Goal: Task Accomplishment & Management: Use online tool/utility

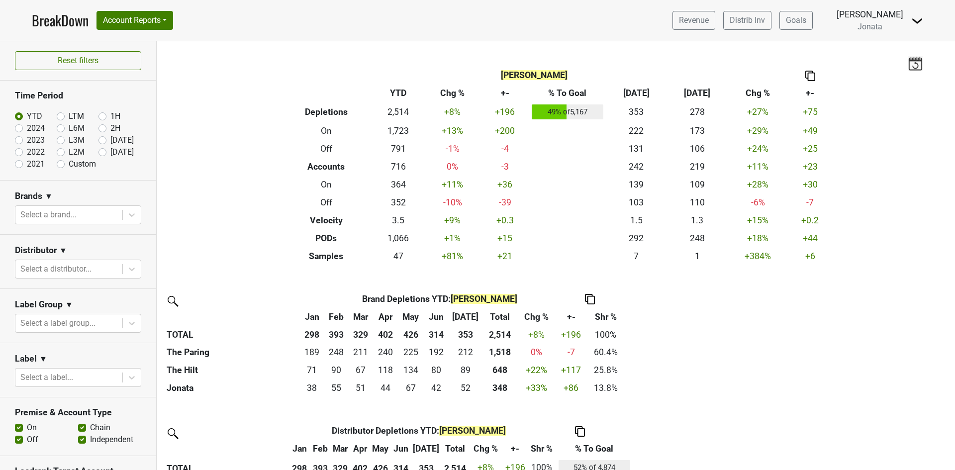
scroll to position [422, 0]
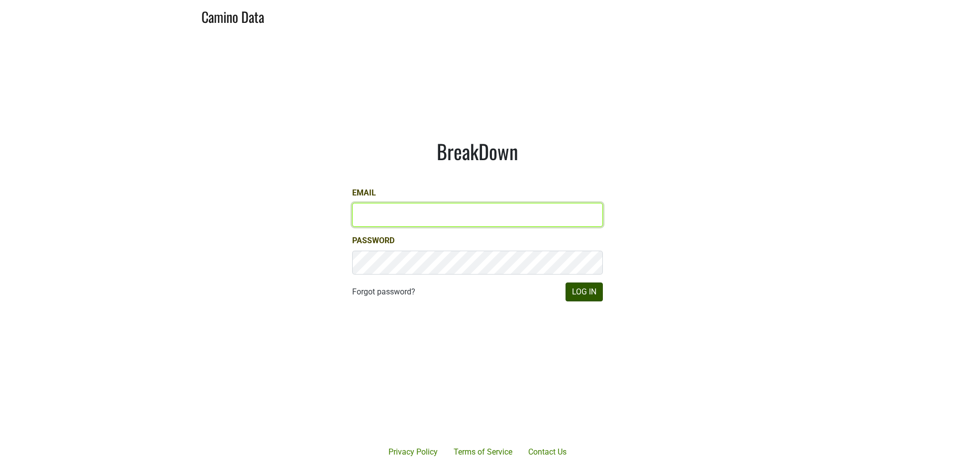
type input "[PERSON_NAME][EMAIL_ADDRESS][DOMAIN_NAME]"
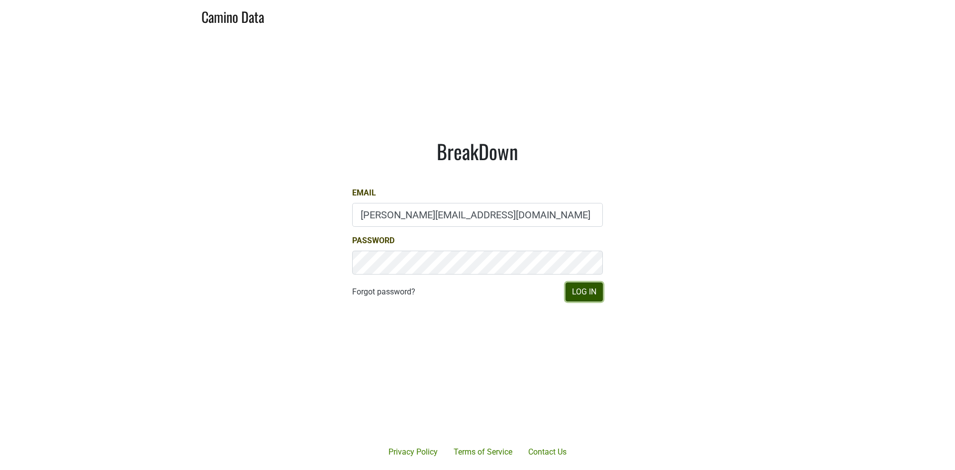
click at [584, 291] on button "Log In" at bounding box center [584, 292] width 37 height 19
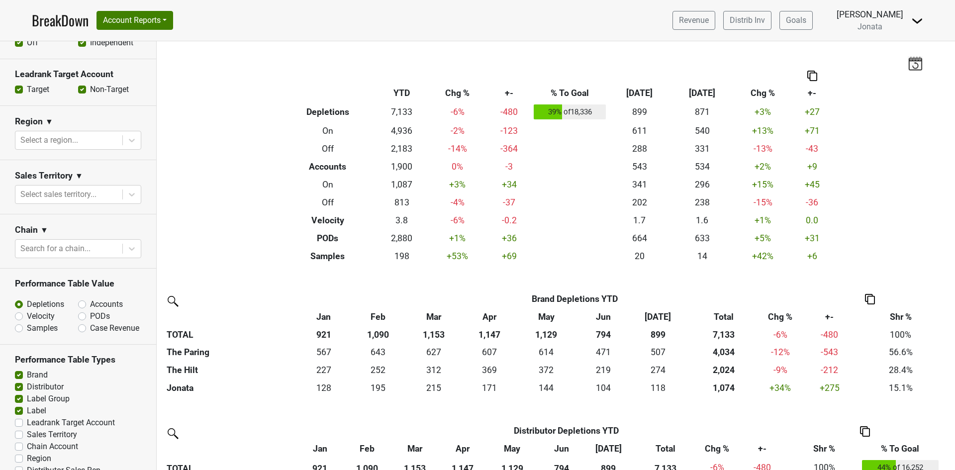
scroll to position [398, 0]
click at [127, 192] on icon at bounding box center [132, 194] width 10 height 10
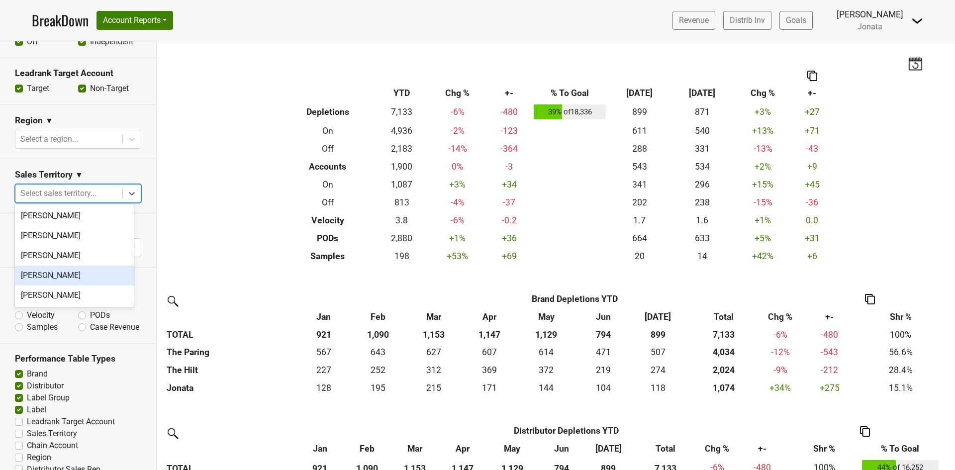
click at [73, 272] on div "[PERSON_NAME]" at bounding box center [74, 276] width 119 height 20
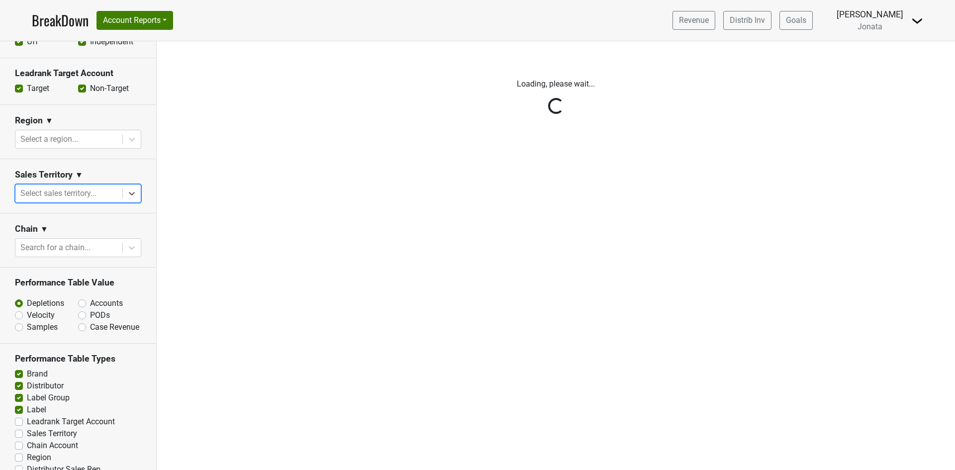
click at [126, 189] on div "Reset filters Time Period YTD LTM 1H 2024 L6M 2H 2023 L3M Jul '25 2022 L2M Aug …" at bounding box center [78, 255] width 157 height 429
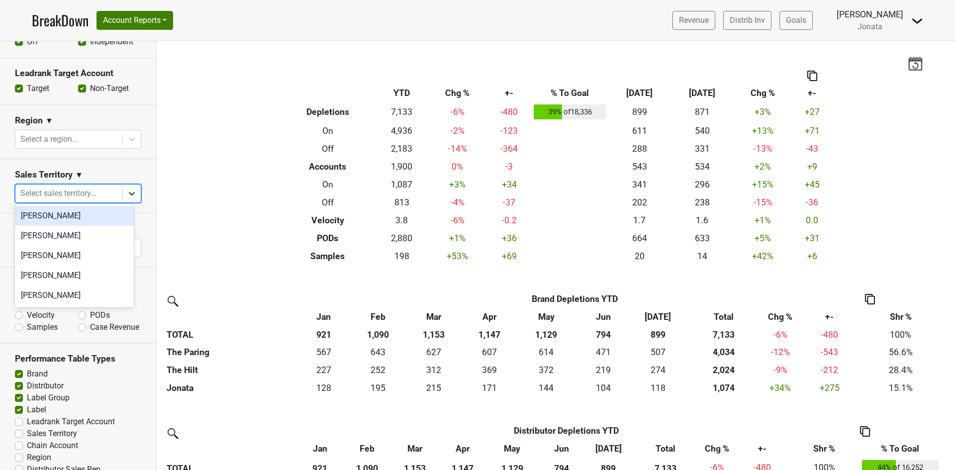
click at [127, 189] on icon at bounding box center [132, 194] width 10 height 10
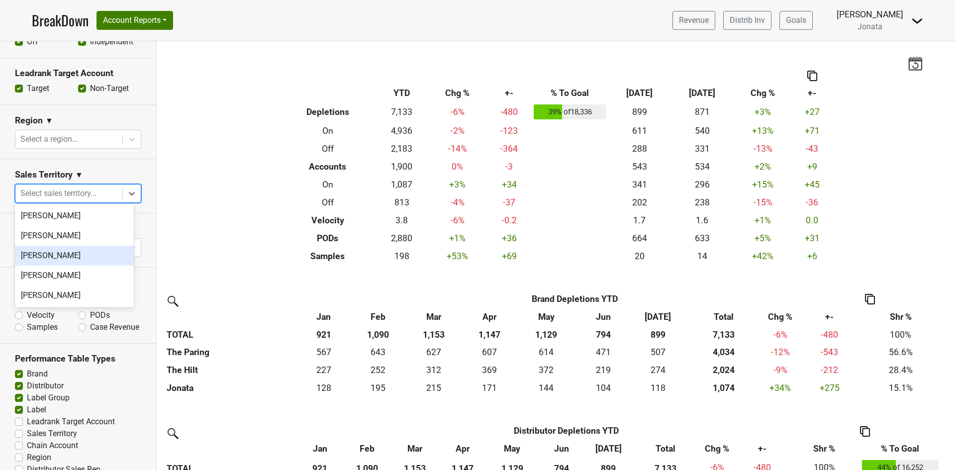
click at [66, 255] on div "[PERSON_NAME]" at bounding box center [74, 256] width 119 height 20
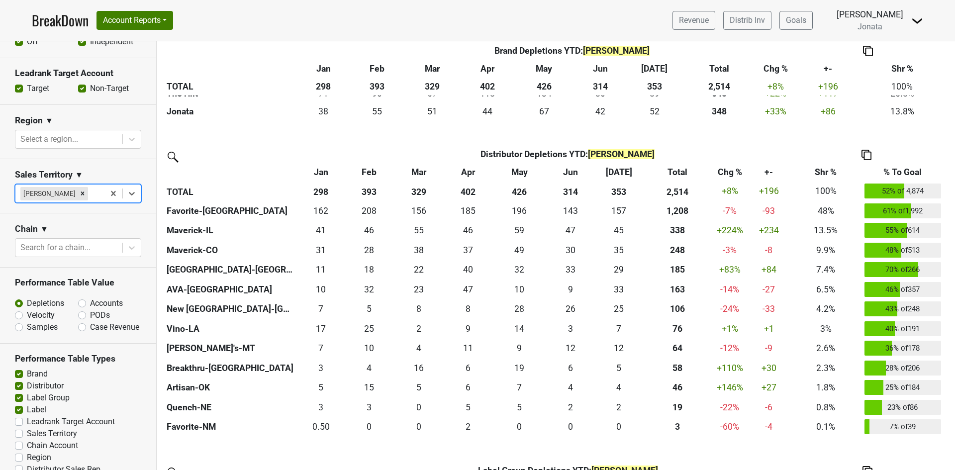
scroll to position [299, 0]
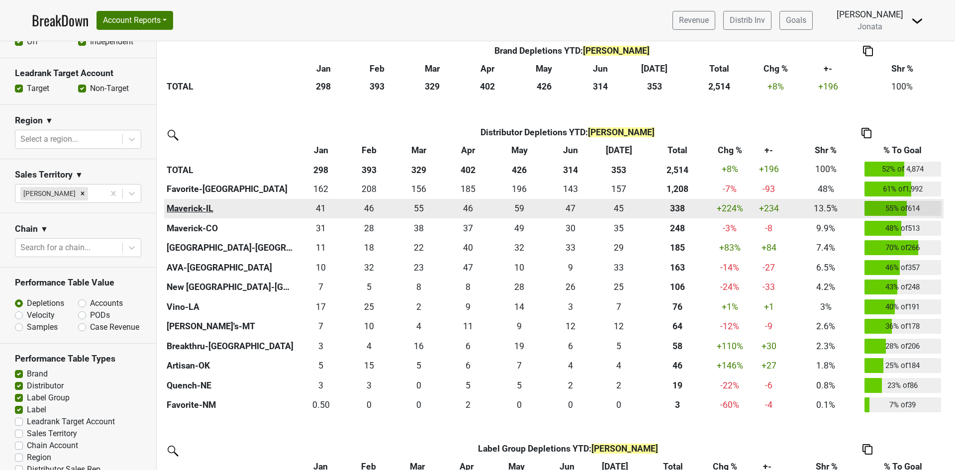
click at [189, 207] on th "Maverick-IL" at bounding box center [230, 209] width 132 height 20
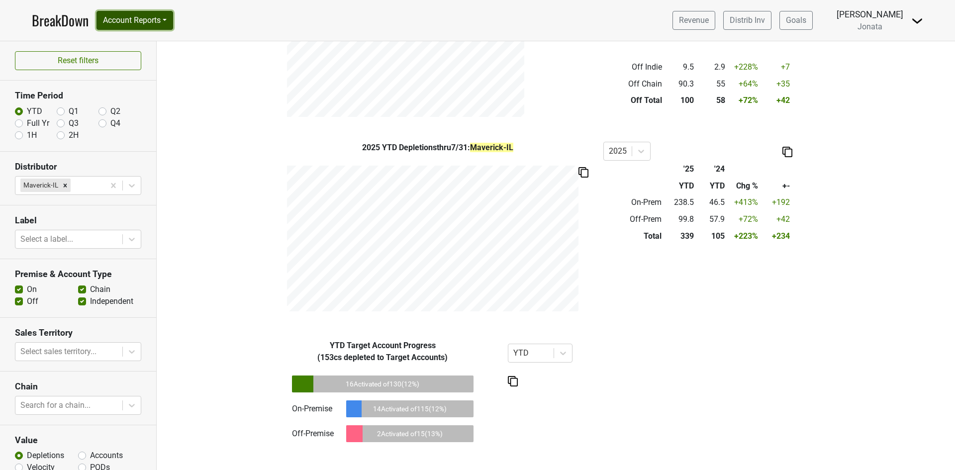
click at [169, 18] on button "Account Reports" at bounding box center [135, 20] width 77 height 19
click at [140, 43] on link "SuperRanker" at bounding box center [141, 43] width 88 height 16
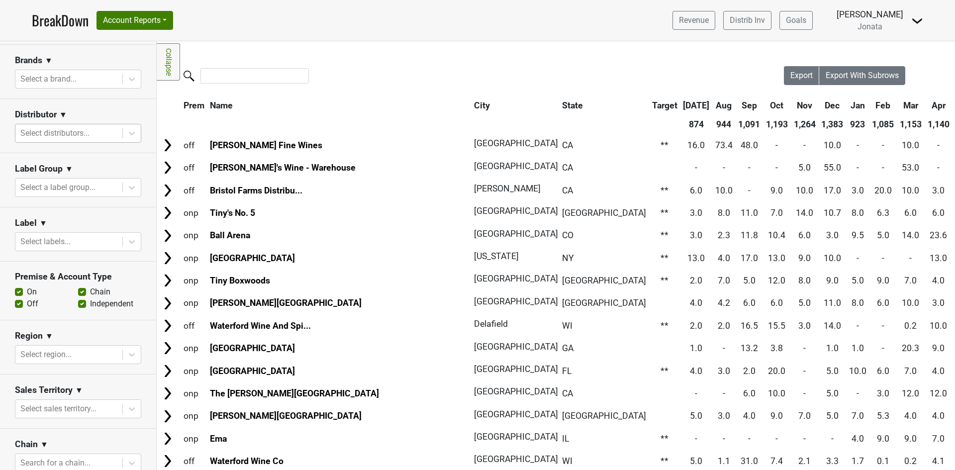
scroll to position [199, 0]
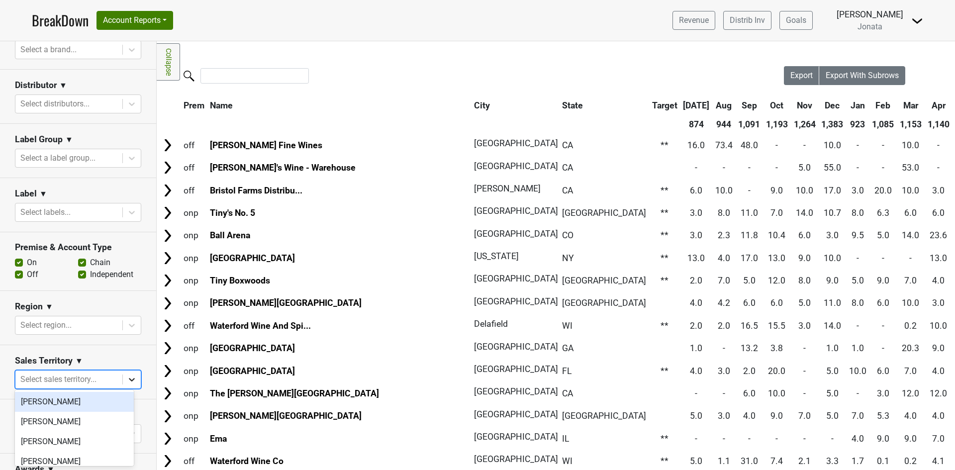
click at [127, 375] on icon at bounding box center [132, 380] width 10 height 10
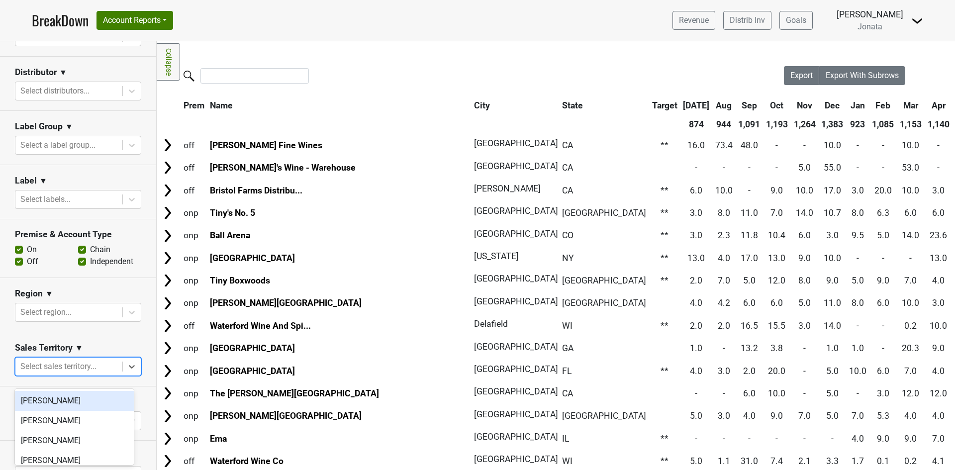
scroll to position [249, 0]
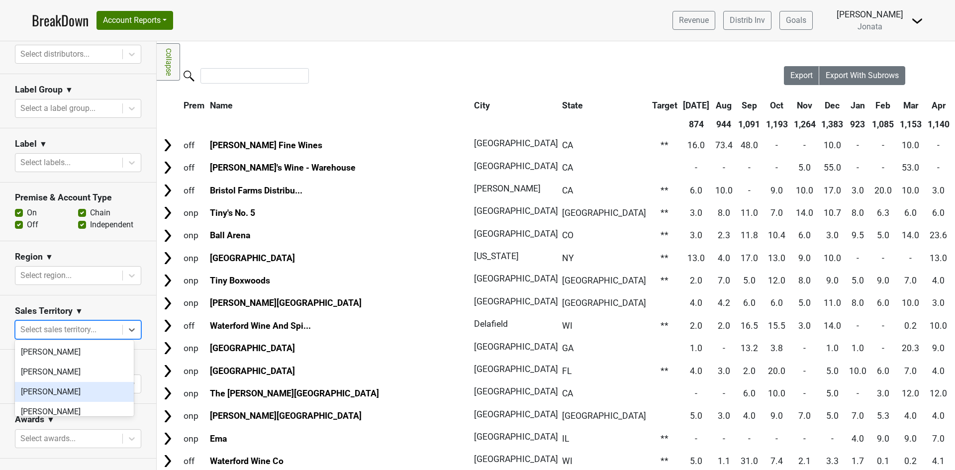
click at [61, 393] on div "[PERSON_NAME]" at bounding box center [74, 392] width 119 height 20
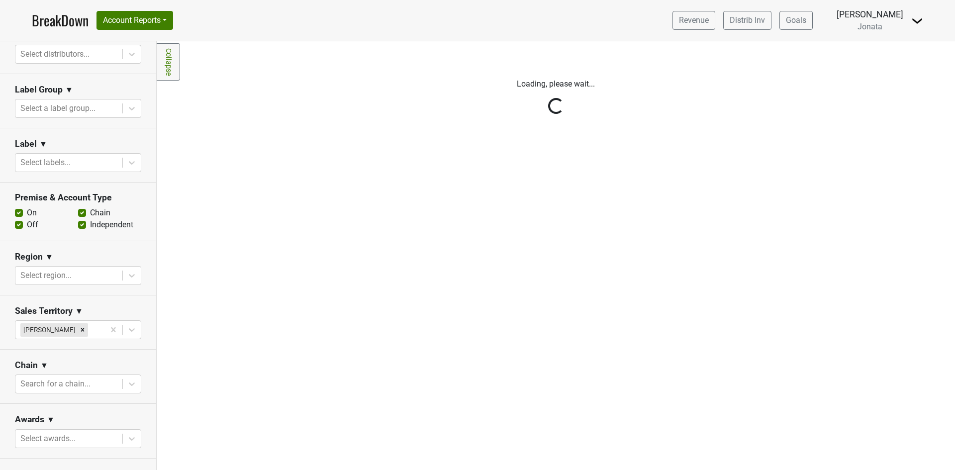
click at [113, 300] on div "Reset filters Purchased Within Last... [DATE] [DATE] Nonbuy For Last... [DATE] …" at bounding box center [78, 255] width 157 height 429
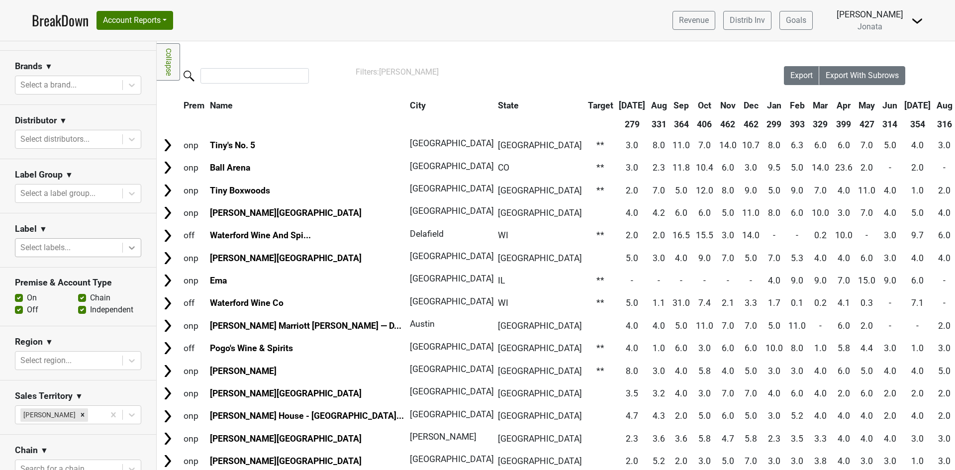
scroll to position [149, 0]
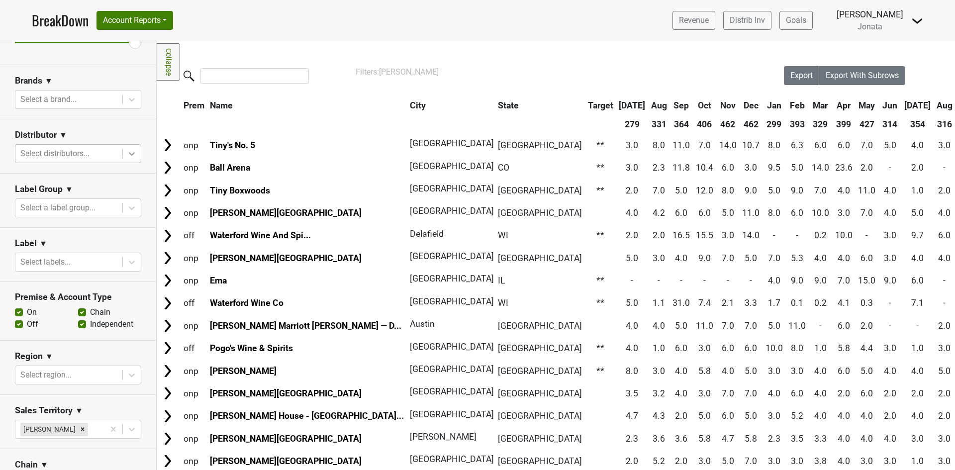
click at [129, 154] on icon at bounding box center [132, 153] width 6 height 3
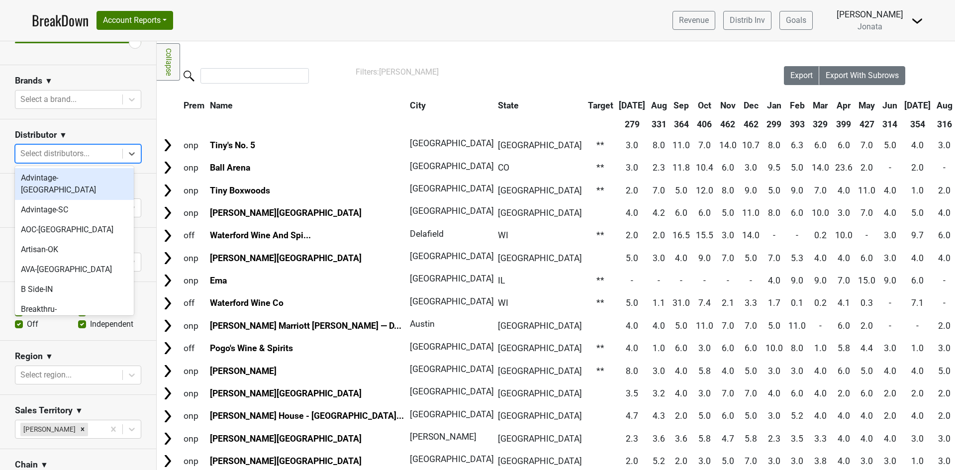
click at [142, 126] on section "Distributor ▼ option Advintage-[GEOGRAPHIC_DATA] focused, 1 of 36. 36 results a…" at bounding box center [78, 146] width 156 height 54
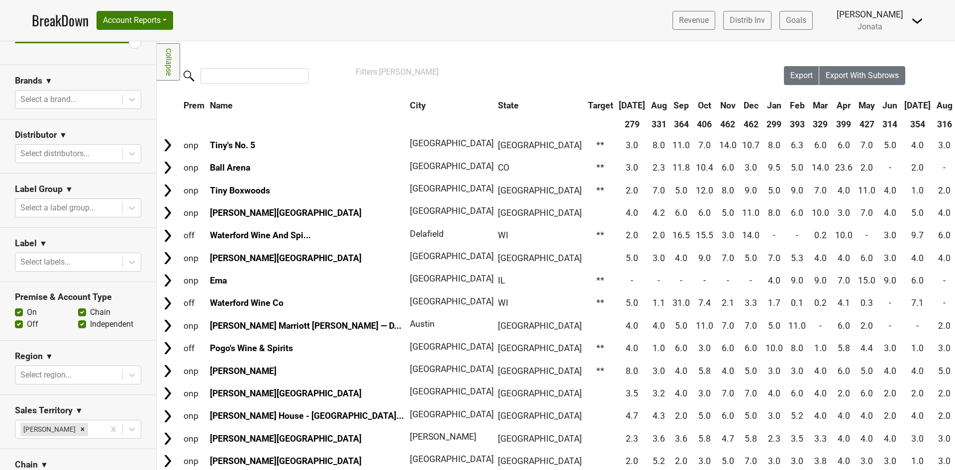
click at [496, 105] on th "State" at bounding box center [540, 106] width 89 height 18
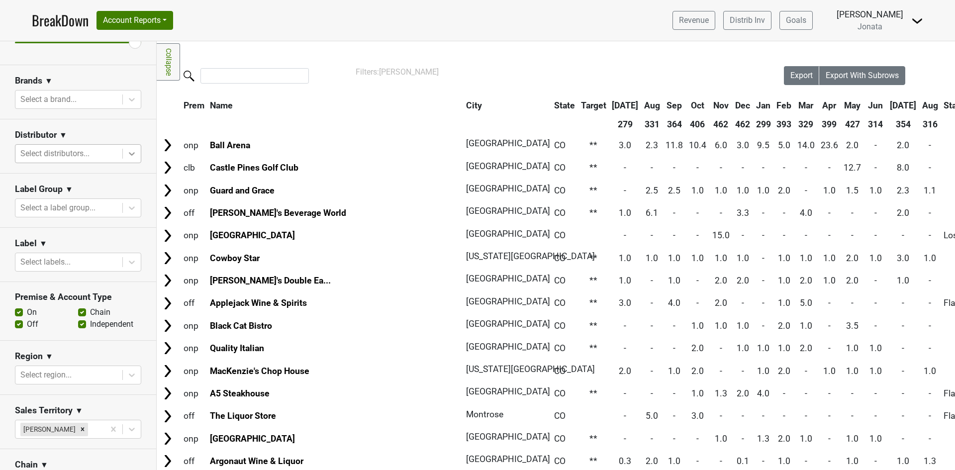
click at [127, 152] on icon at bounding box center [132, 154] width 10 height 10
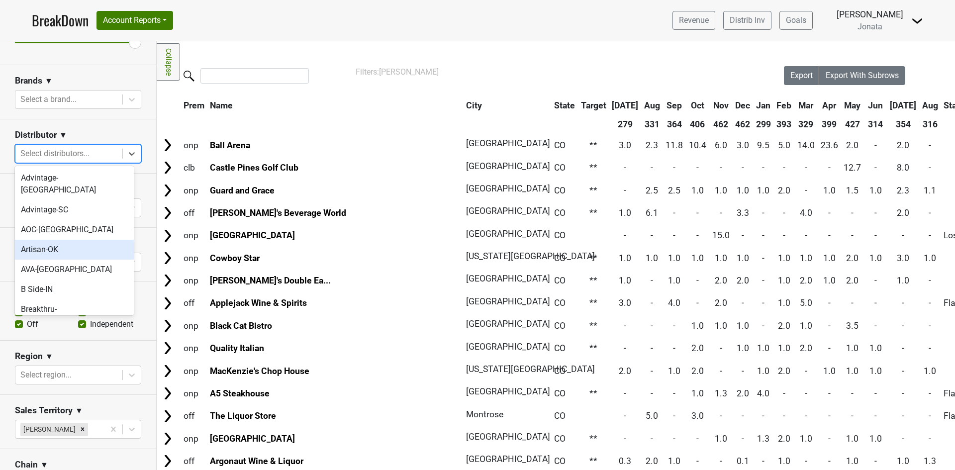
click at [59, 240] on div "Artisan-OK" at bounding box center [74, 250] width 119 height 20
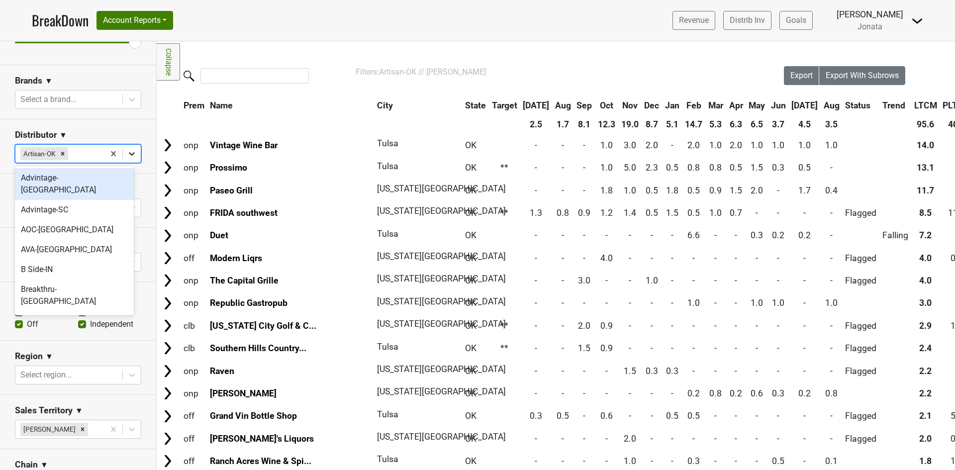
click at [127, 150] on icon at bounding box center [132, 154] width 10 height 10
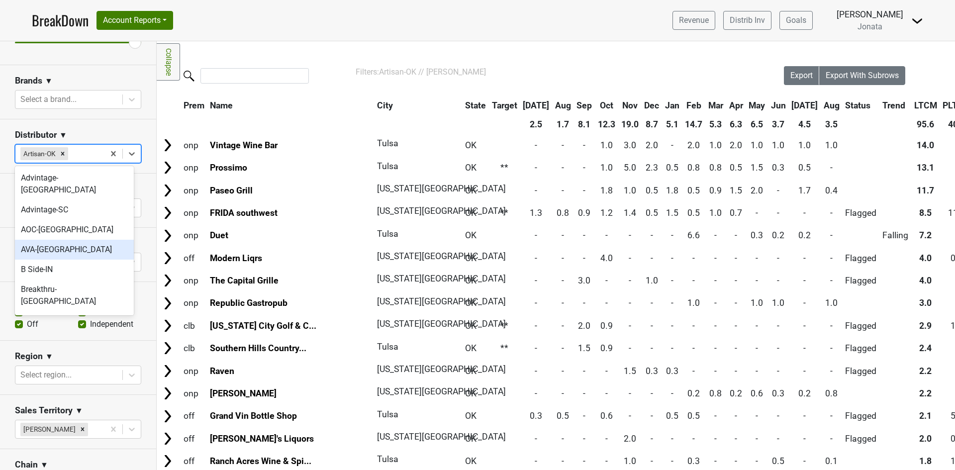
click at [66, 240] on div "AVA-[GEOGRAPHIC_DATA]" at bounding box center [74, 250] width 119 height 20
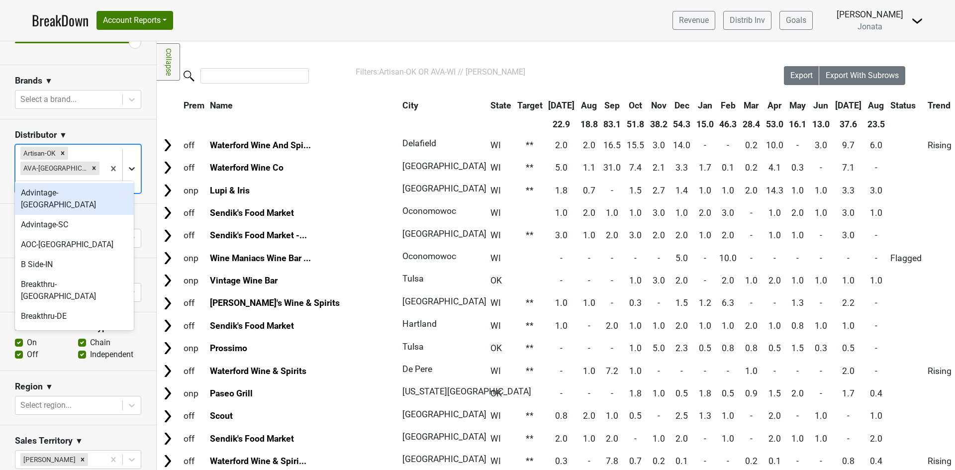
click at [129, 167] on icon at bounding box center [132, 168] width 6 height 3
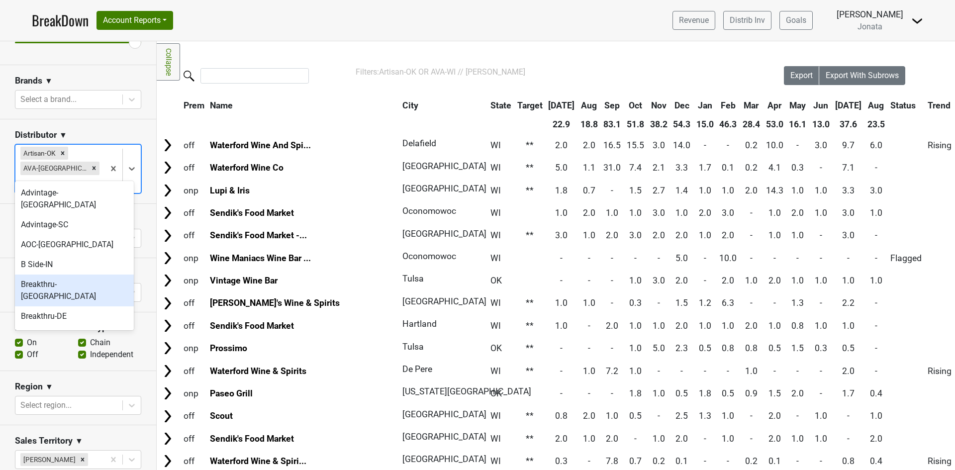
scroll to position [50, 0]
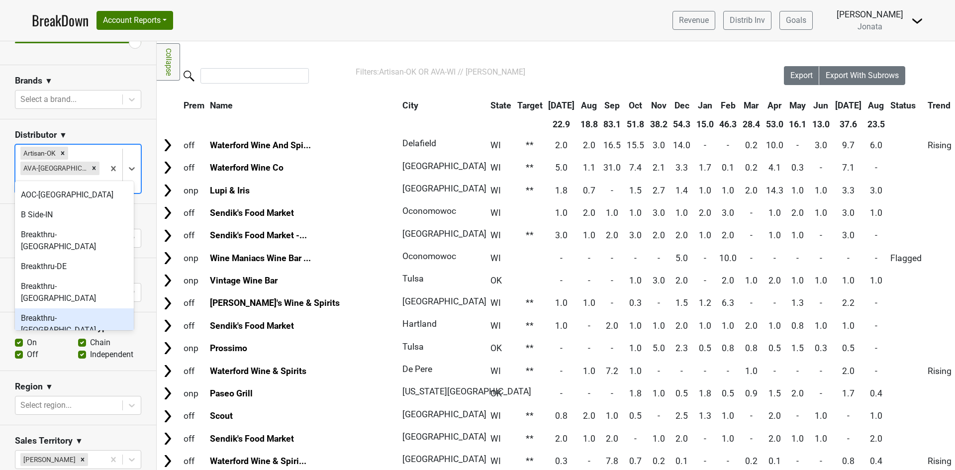
click at [47, 308] on div "Breakthru-[GEOGRAPHIC_DATA]" at bounding box center [74, 324] width 119 height 32
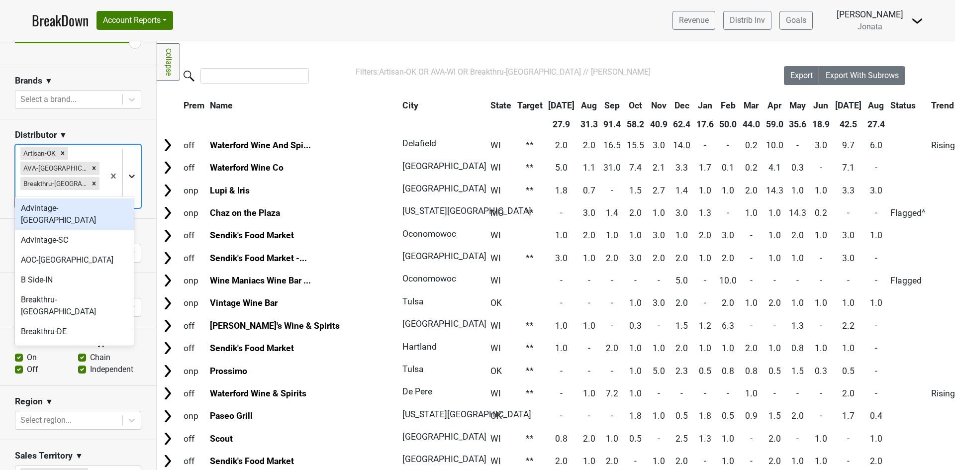
click at [129, 175] on icon at bounding box center [132, 176] width 6 height 3
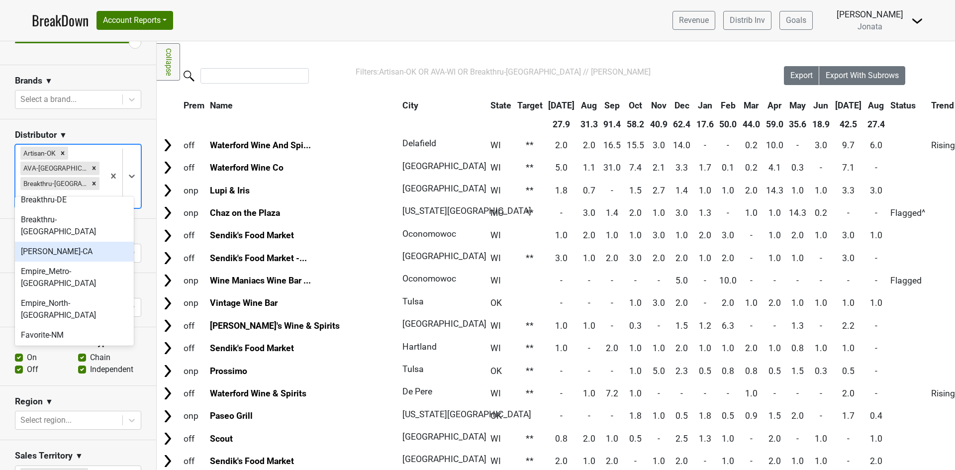
scroll to position [149, 0]
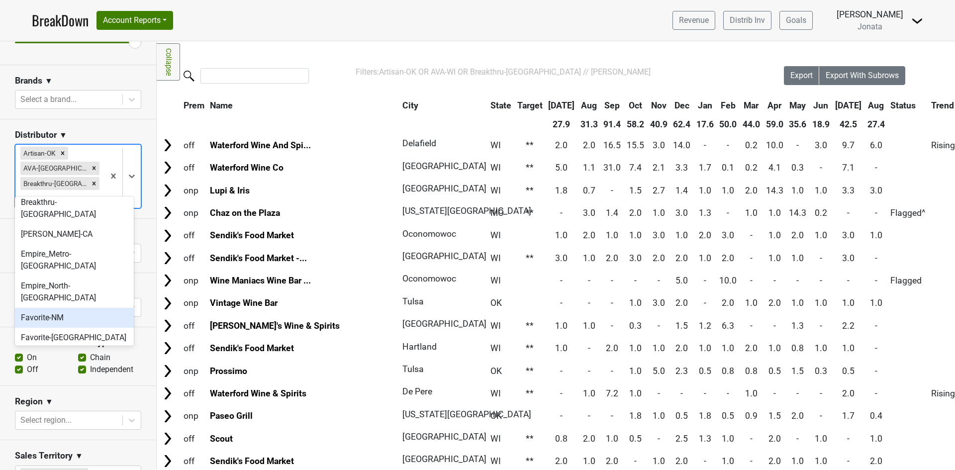
click at [65, 308] on div "Favorite-NM" at bounding box center [74, 318] width 119 height 20
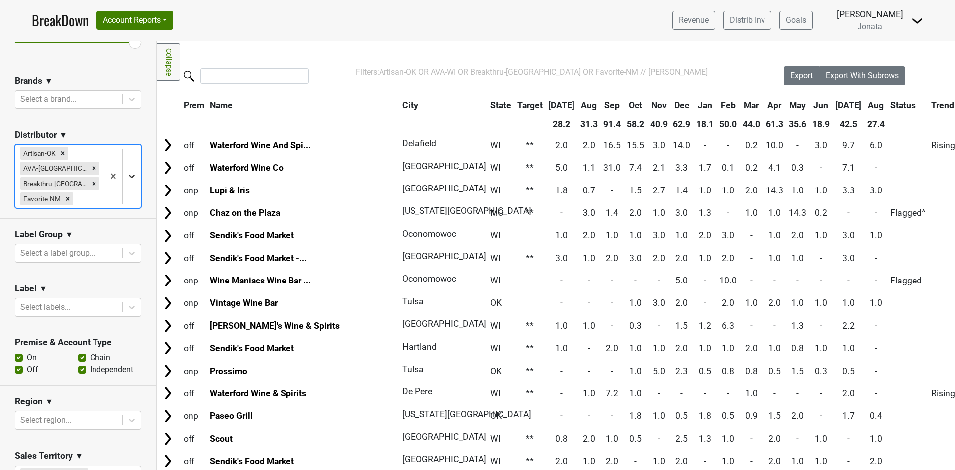
click at [127, 171] on icon at bounding box center [132, 176] width 10 height 10
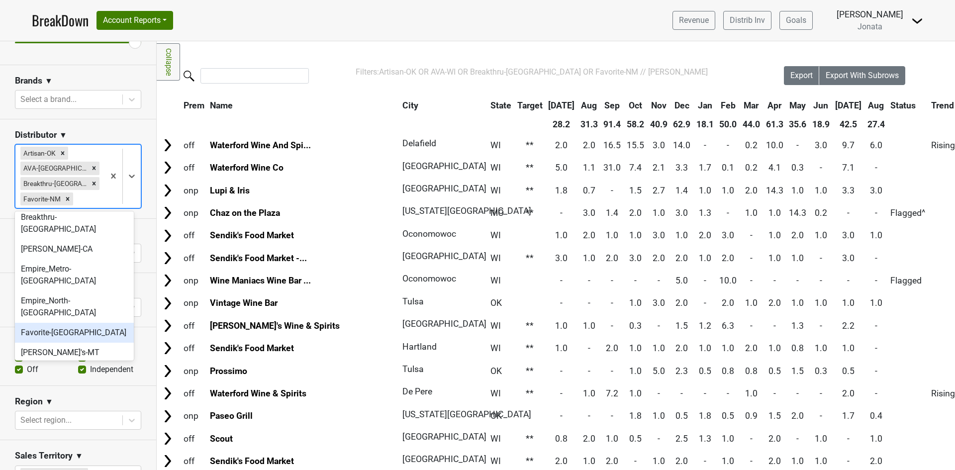
click at [65, 323] on div "Favorite-[GEOGRAPHIC_DATA]" at bounding box center [74, 333] width 119 height 20
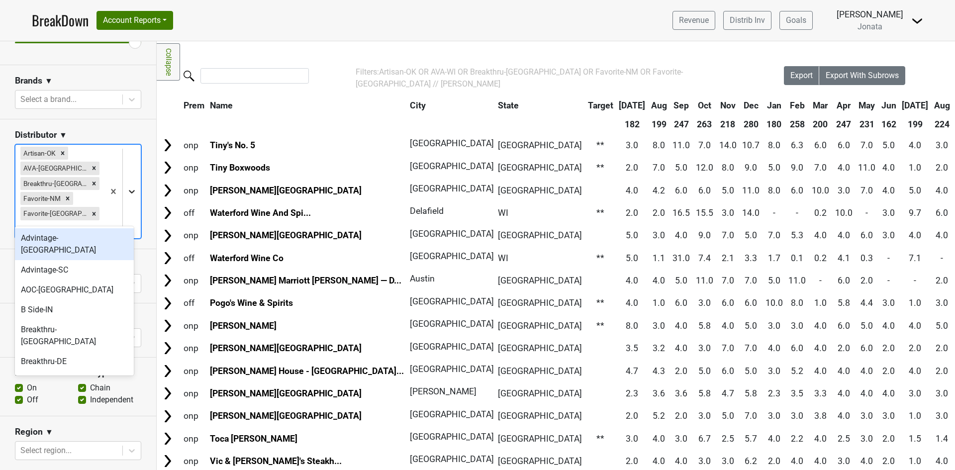
click at [127, 187] on icon at bounding box center [132, 192] width 10 height 10
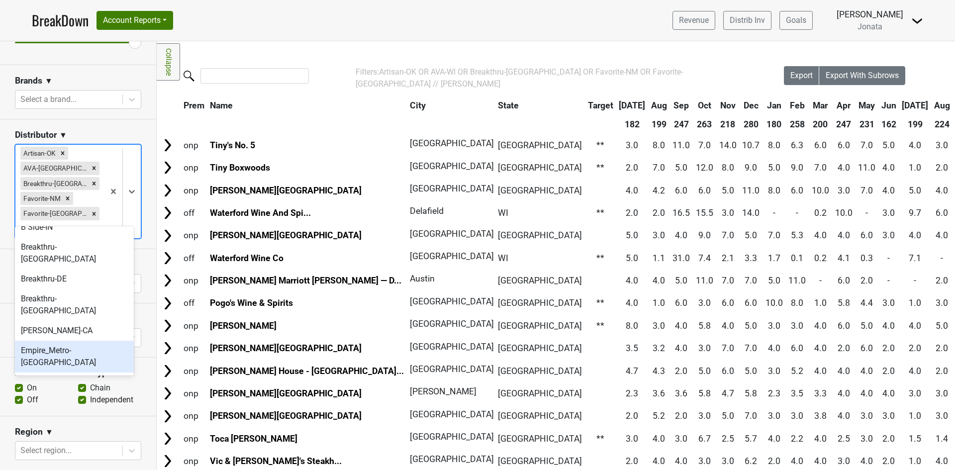
scroll to position [100, 0]
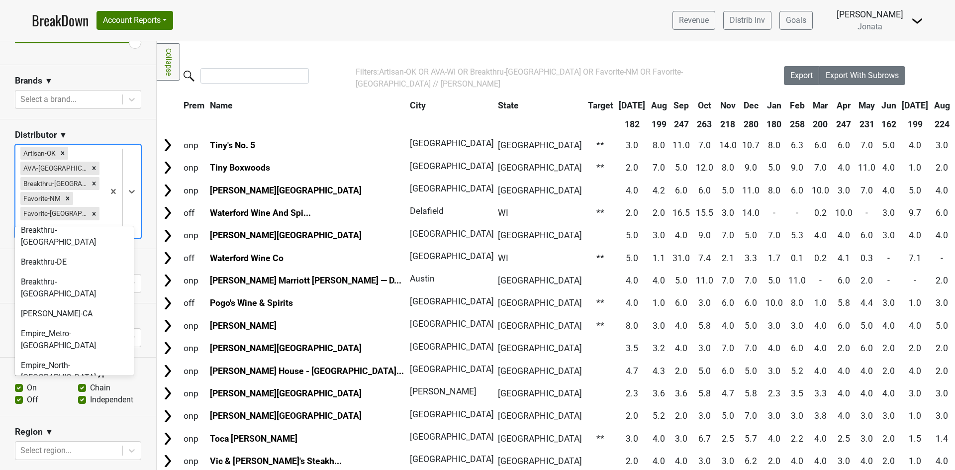
click at [59, 388] on div "[PERSON_NAME]'s-MT" at bounding box center [74, 398] width 119 height 20
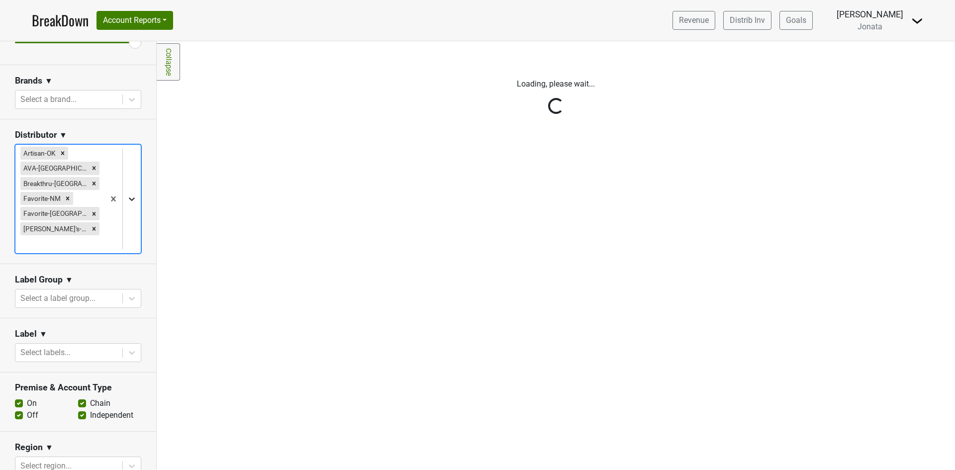
click at [129, 198] on icon at bounding box center [132, 199] width 6 height 3
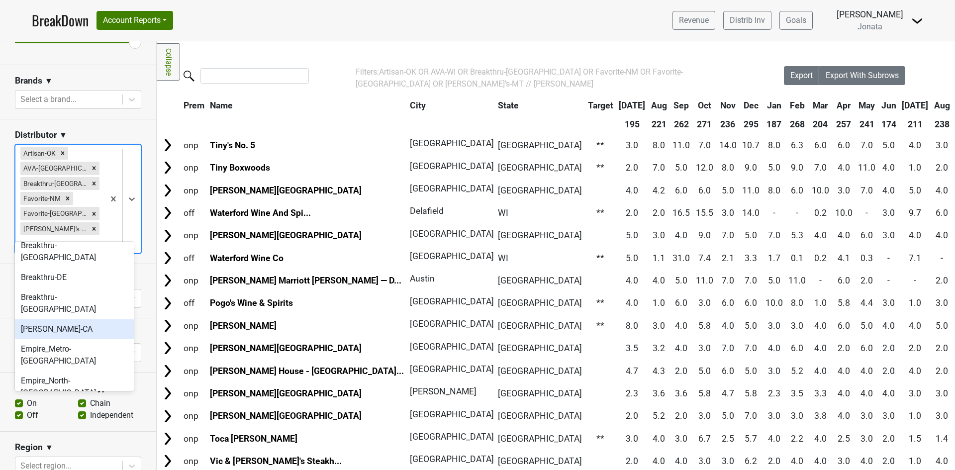
scroll to position [149, 0]
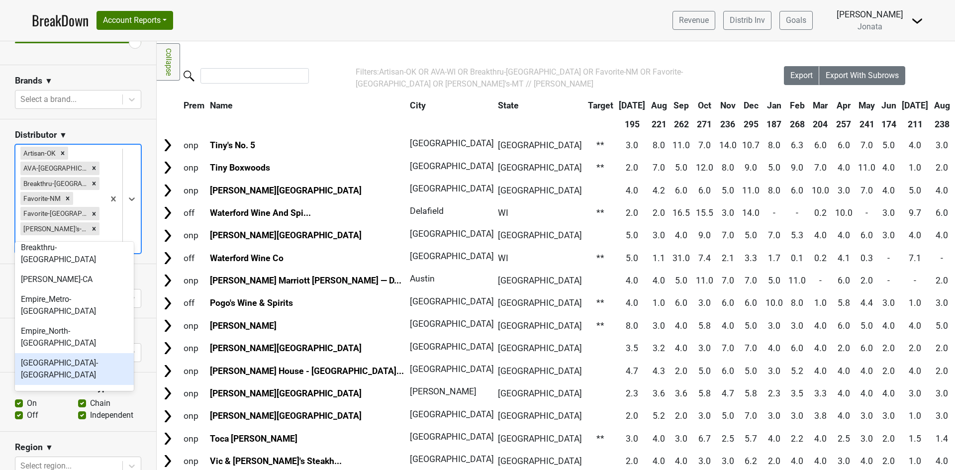
click at [63, 353] on div "[GEOGRAPHIC_DATA]-[GEOGRAPHIC_DATA]" at bounding box center [74, 369] width 119 height 32
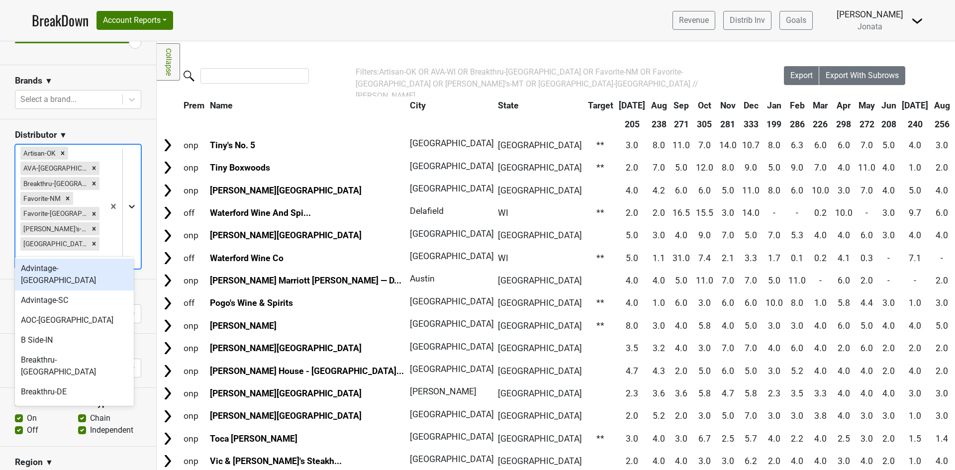
click at [127, 202] on icon at bounding box center [132, 207] width 10 height 10
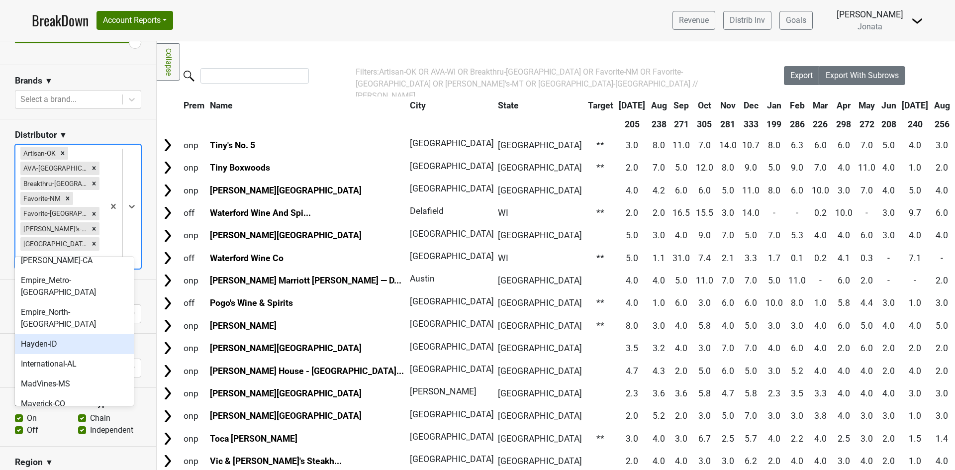
scroll to position [199, 0]
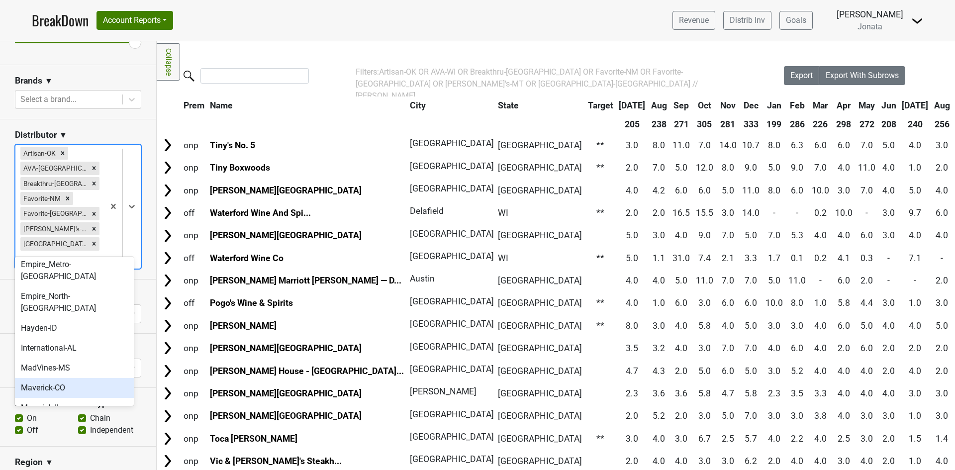
click at [65, 378] on div "Maverick-CO" at bounding box center [74, 388] width 119 height 20
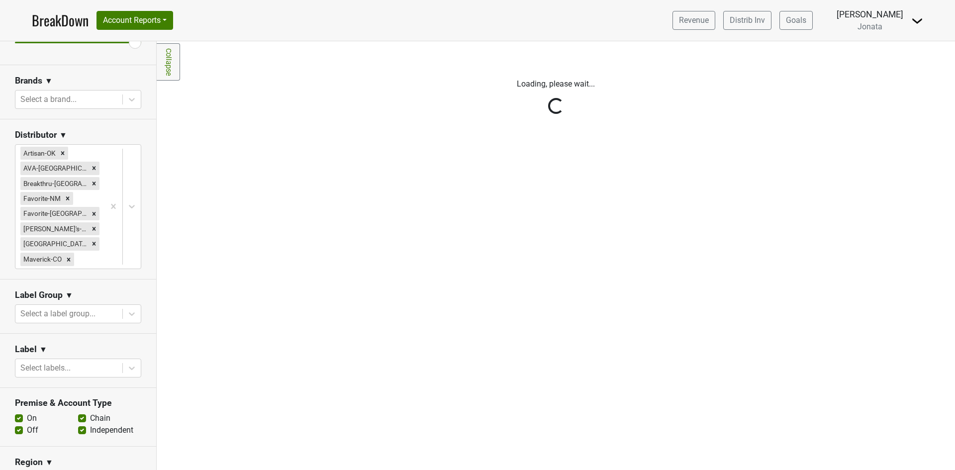
click at [126, 201] on div "Reset filters Purchased Within Last... [DATE] [DATE] Nonbuy For Last... [DATE] …" at bounding box center [78, 255] width 157 height 429
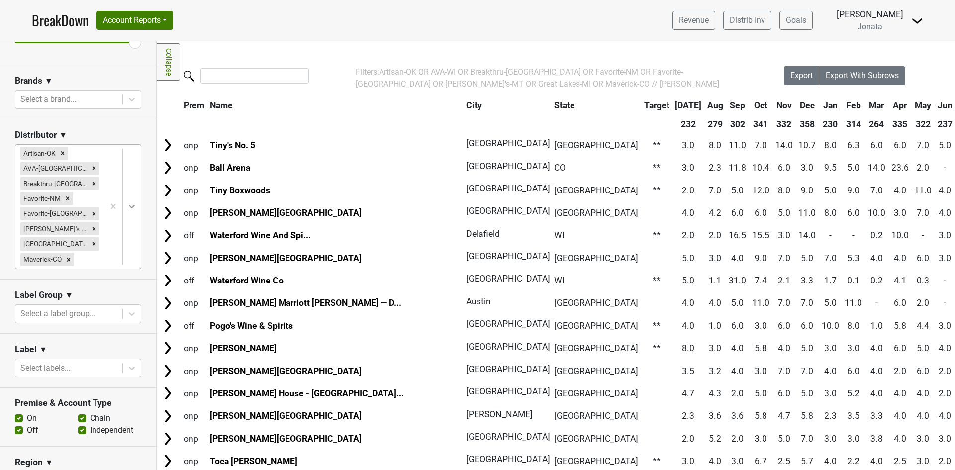
click at [127, 204] on icon at bounding box center [132, 207] width 10 height 10
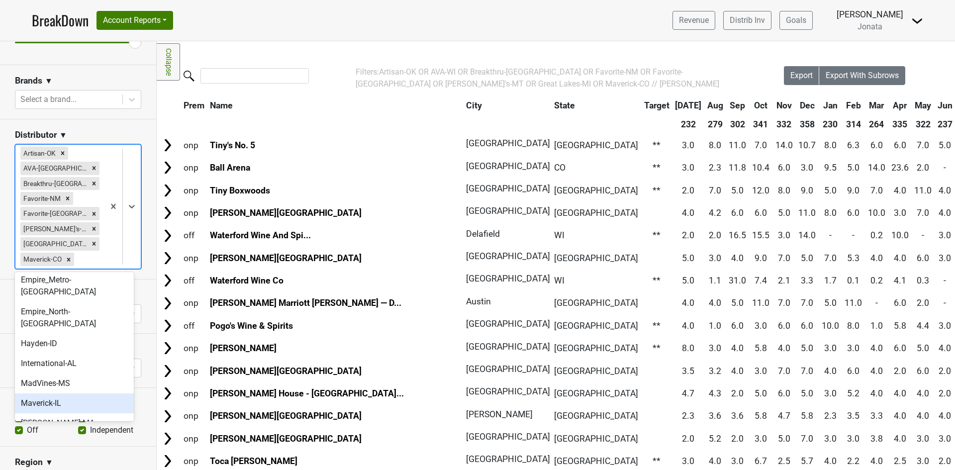
click at [57, 394] on div "Maverick-IL" at bounding box center [74, 404] width 119 height 20
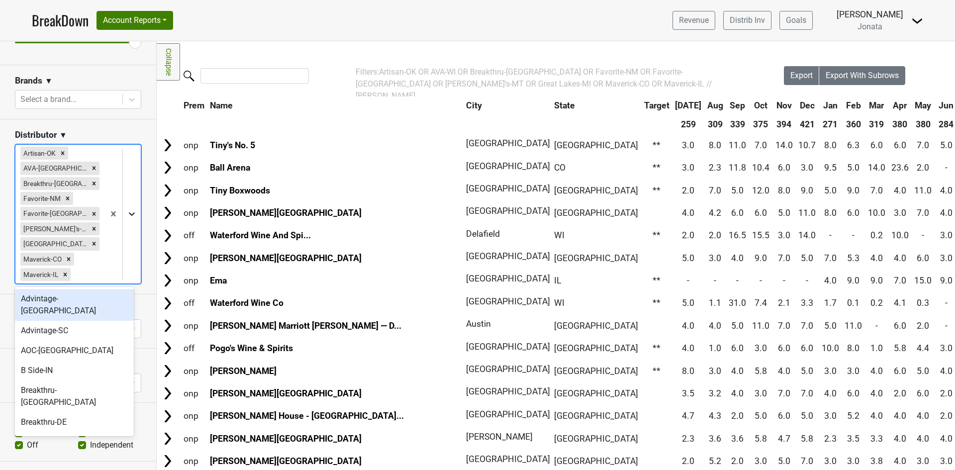
click at [123, 207] on div at bounding box center [132, 214] width 18 height 18
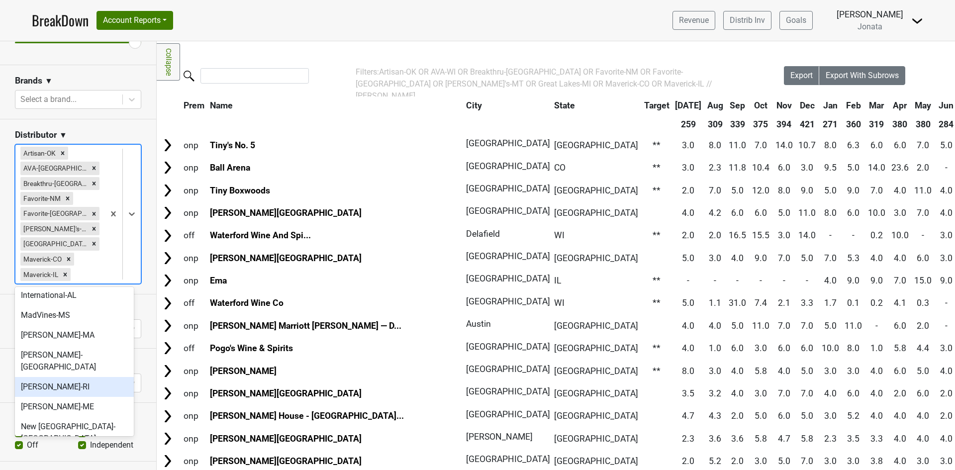
scroll to position [299, 0]
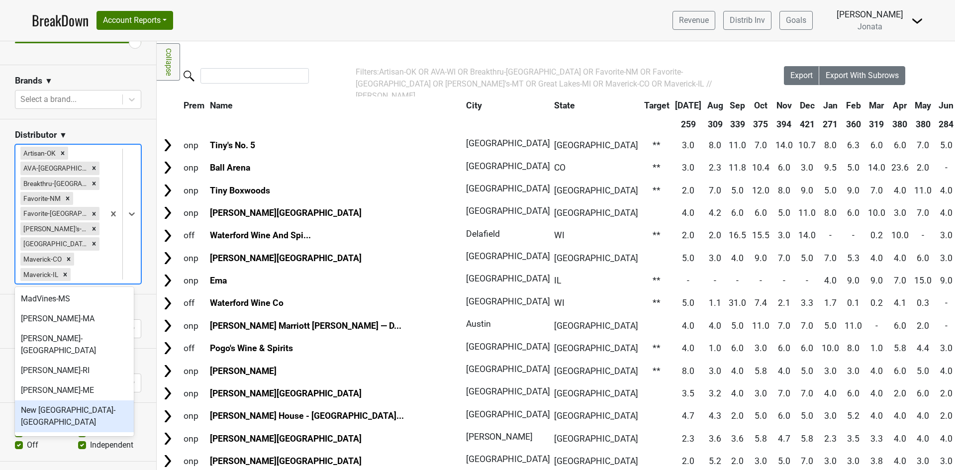
click at [80, 401] on div "New [GEOGRAPHIC_DATA]-[GEOGRAPHIC_DATA]" at bounding box center [74, 417] width 119 height 32
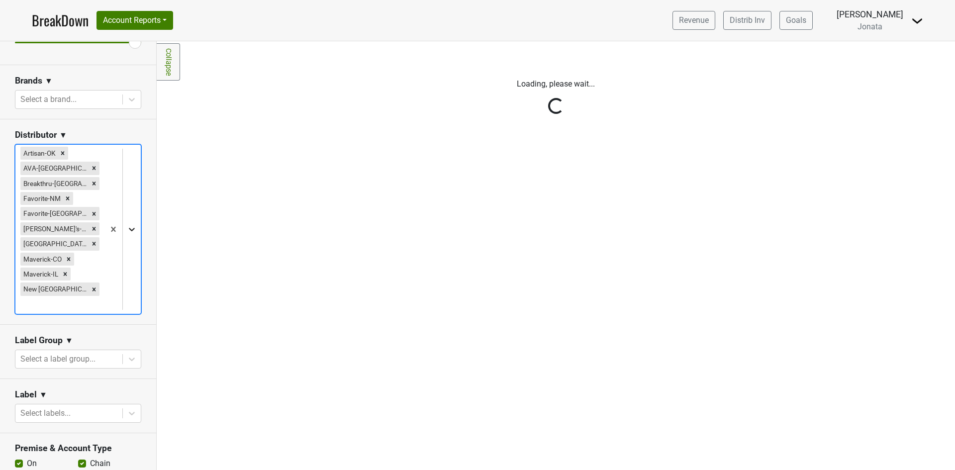
click at [129, 228] on icon at bounding box center [132, 229] width 6 height 3
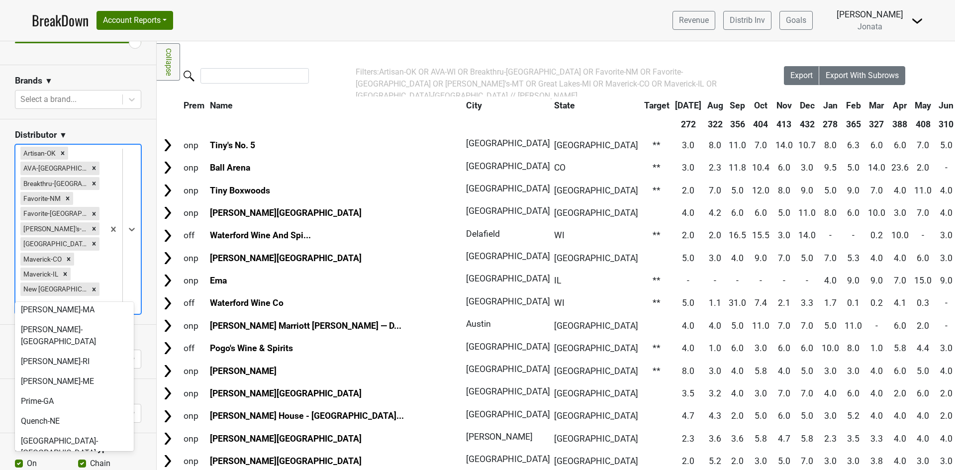
scroll to position [273, 0]
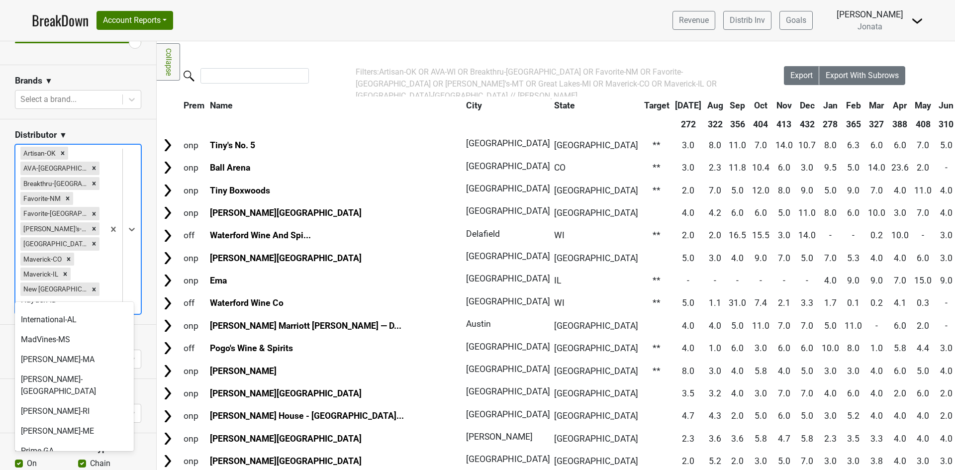
click at [63, 461] on div "Quench-NE" at bounding box center [74, 471] width 119 height 20
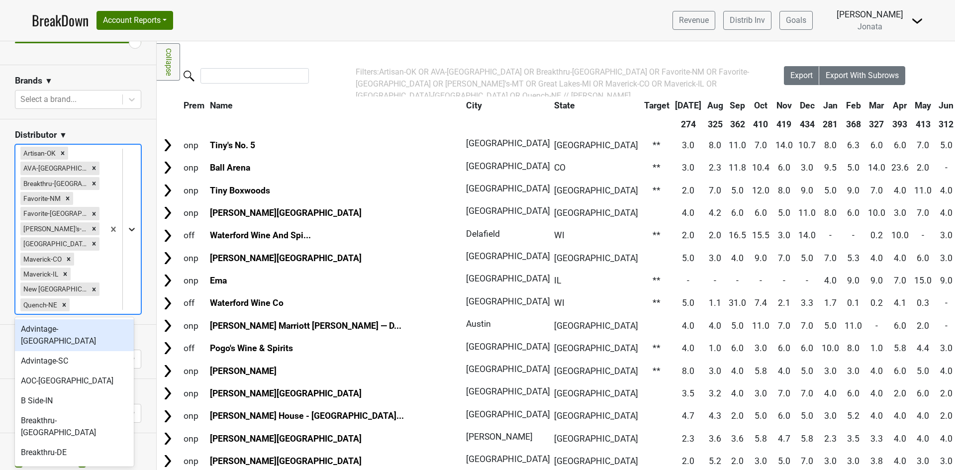
click at [129, 229] on icon at bounding box center [132, 229] width 6 height 3
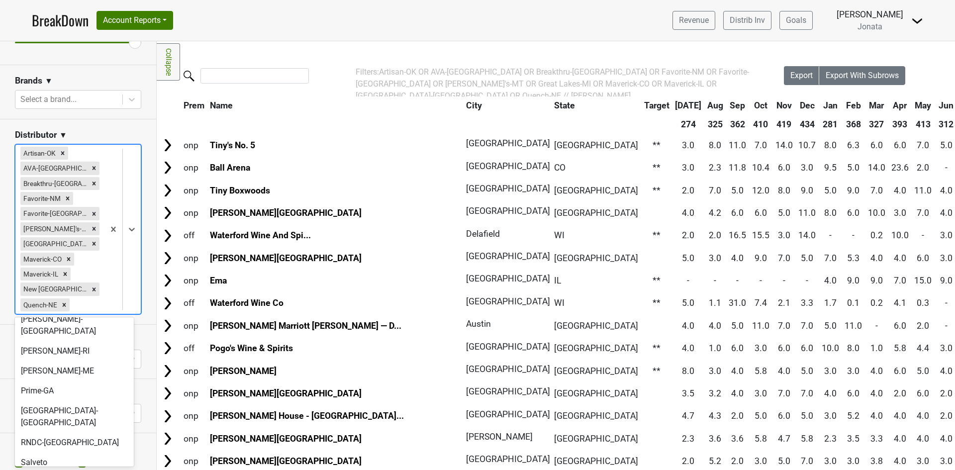
scroll to position [352, 0]
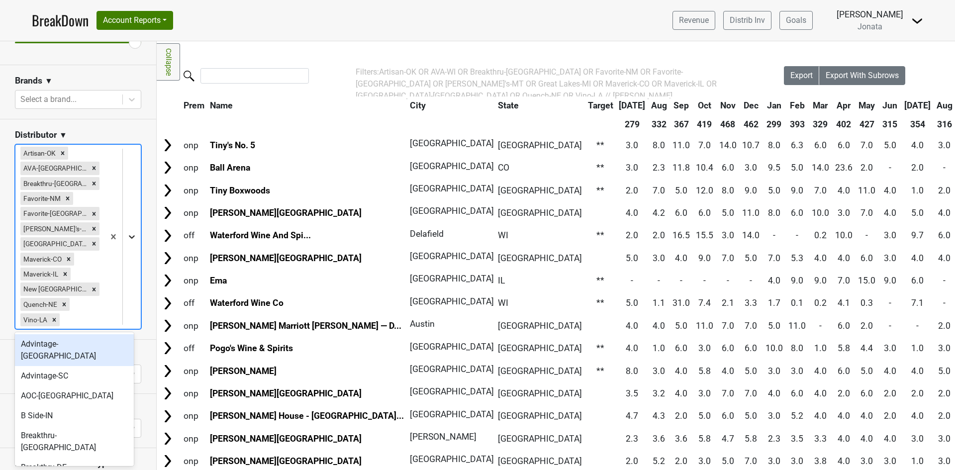
click at [129, 236] on icon at bounding box center [132, 236] width 6 height 3
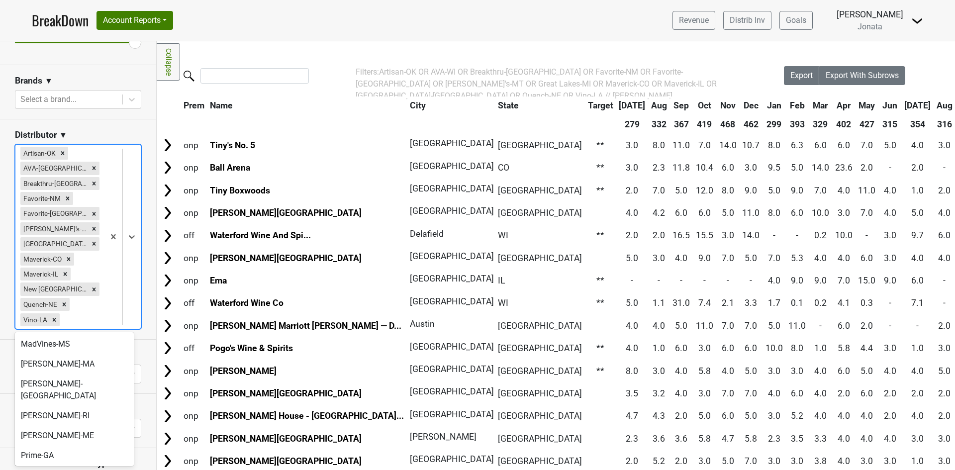
scroll to position [348, 0]
click at [136, 122] on section "Distributor ▼ option Vino-[GEOGRAPHIC_DATA], selected. option Salveto focused, …" at bounding box center [78, 229] width 156 height 220
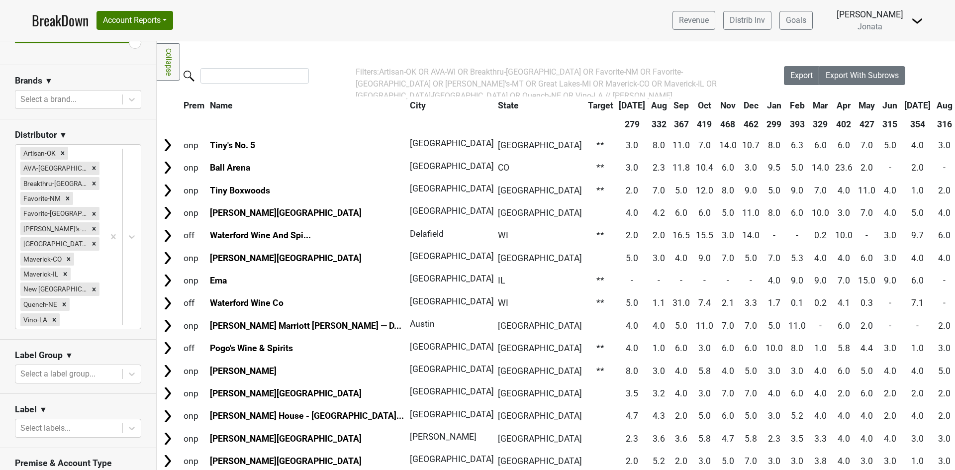
click at [496, 107] on th "State" at bounding box center [540, 106] width 89 height 18
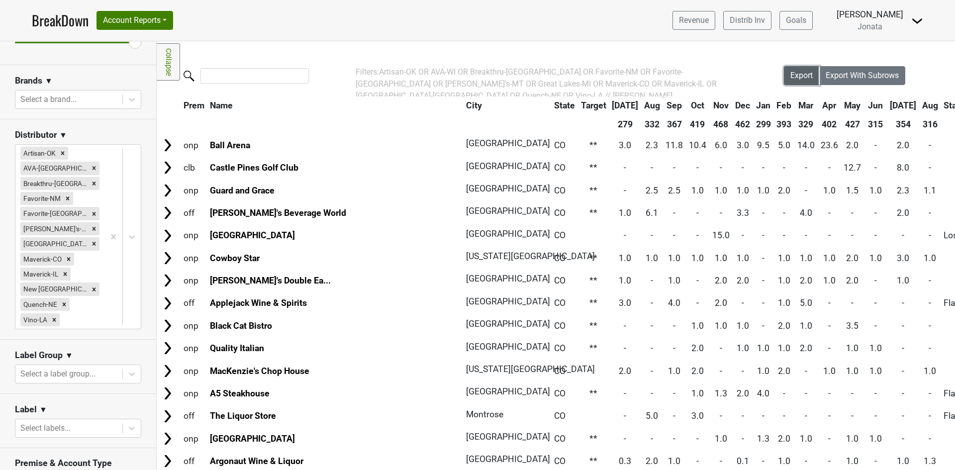
click at [795, 73] on span "Export" at bounding box center [802, 75] width 22 height 9
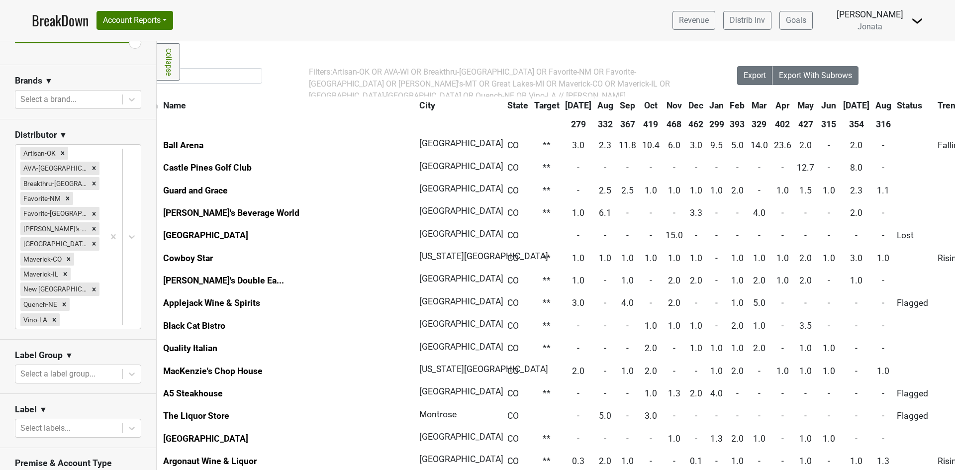
scroll to position [0, 0]
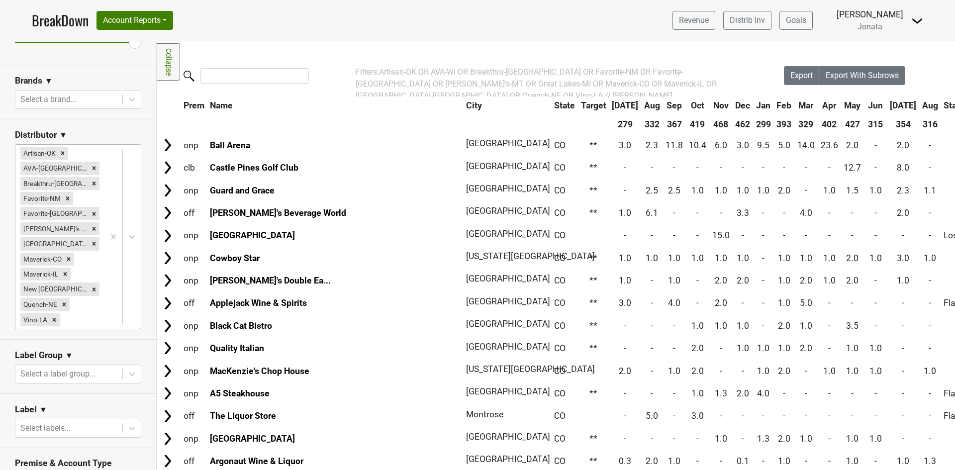
click at [104, 224] on div at bounding box center [122, 237] width 36 height 184
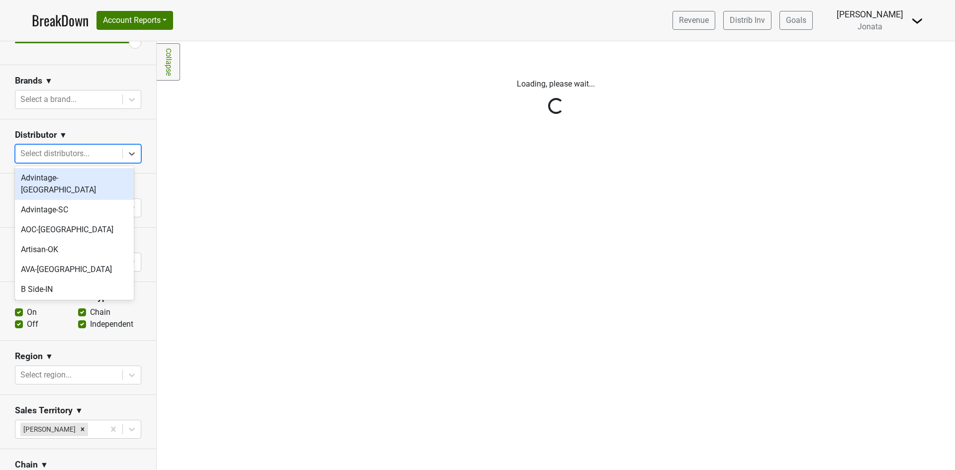
click at [62, 152] on div "Reset filters Purchased Within Last... [DATE] [DATE] Nonbuy For Last... [DATE] …" at bounding box center [78, 255] width 157 height 429
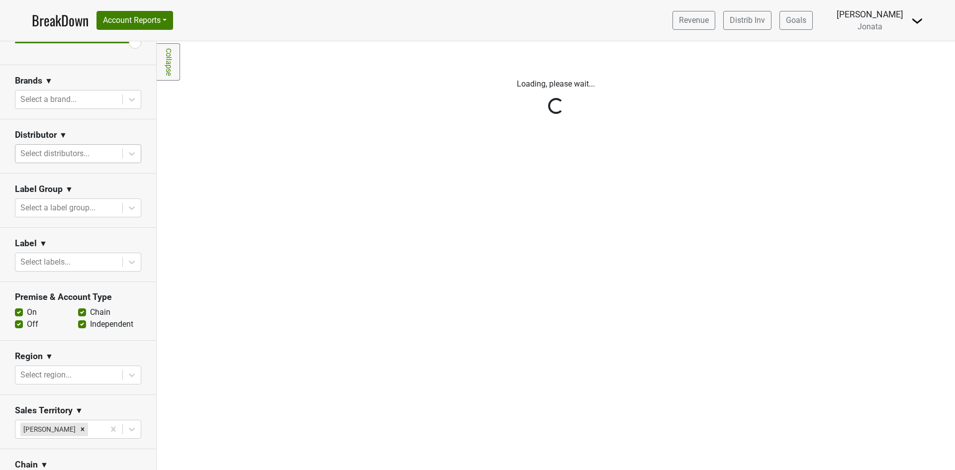
click at [60, 147] on div "Reset filters Purchased Within Last... [DATE] [DATE] Nonbuy For Last... [DATE] …" at bounding box center [78, 255] width 157 height 429
click at [56, 152] on div at bounding box center [68, 154] width 97 height 14
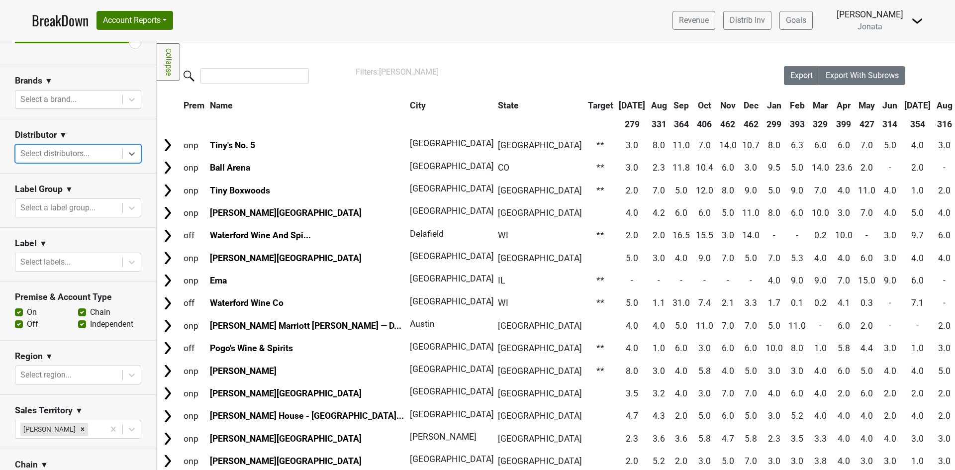
click at [53, 155] on div at bounding box center [68, 154] width 97 height 14
type input "mav"
click at [50, 199] on div "Maverick-IL" at bounding box center [74, 198] width 119 height 20
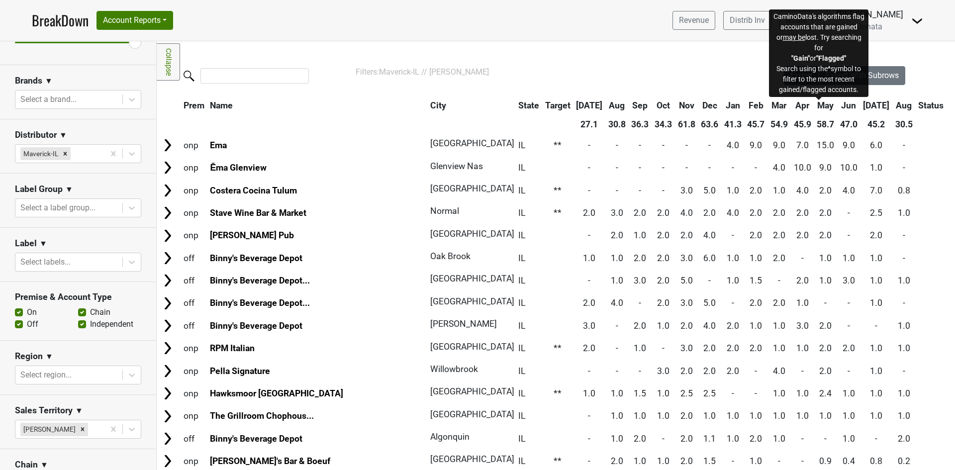
click at [918, 108] on span "Status" at bounding box center [930, 106] width 25 height 10
click at [918, 106] on span "Status" at bounding box center [930, 106] width 25 height 10
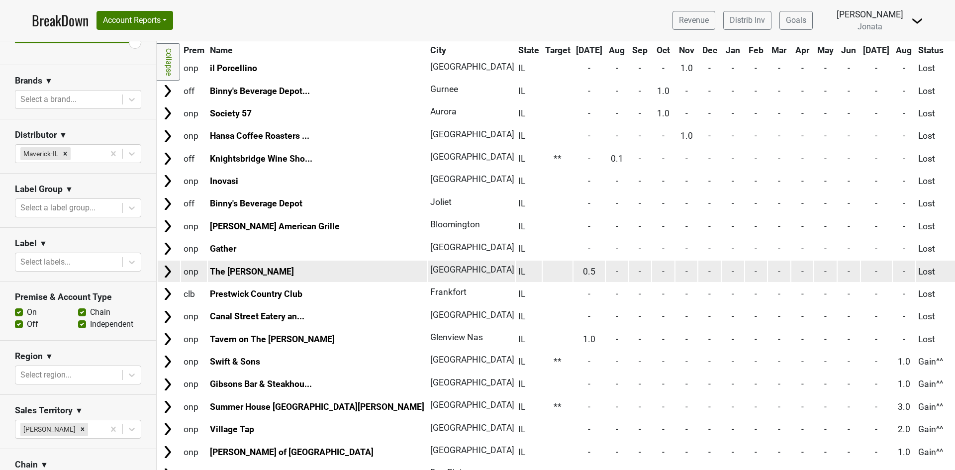
scroll to position [50, 0]
